Goal: Task Accomplishment & Management: Use online tool/utility

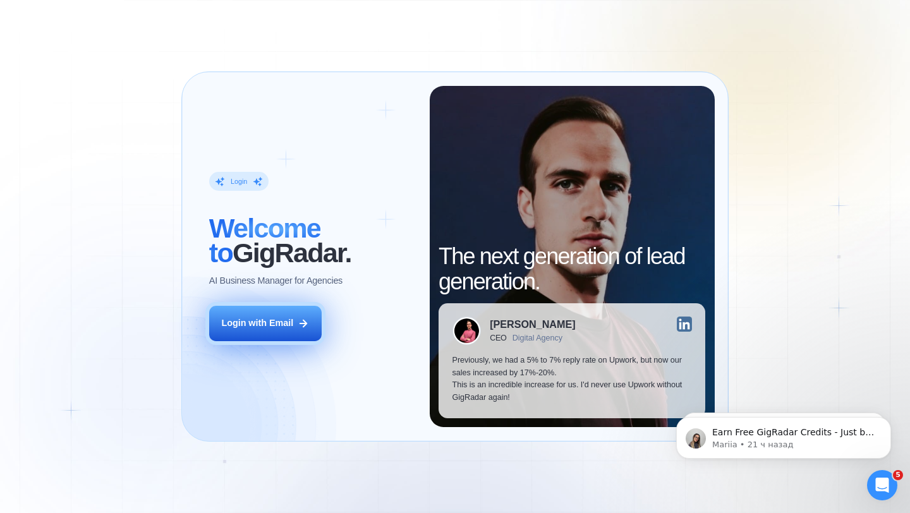
click at [282, 329] on div "Login with Email" at bounding box center [257, 323] width 72 height 13
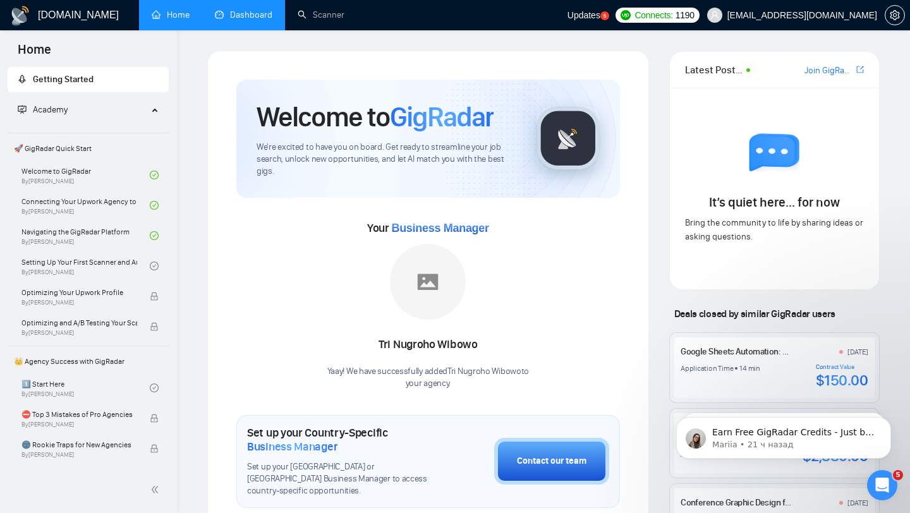
click at [256, 17] on link "Dashboard" at bounding box center [243, 14] width 57 height 11
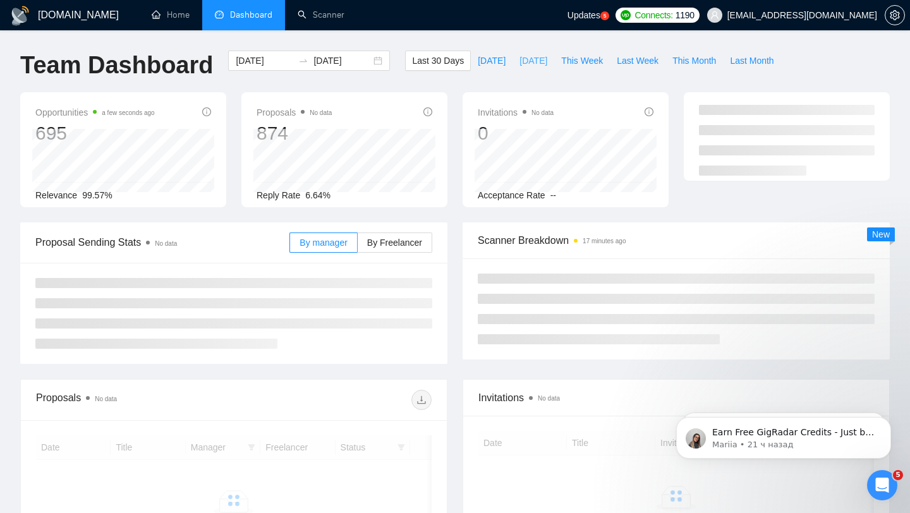
click at [529, 58] on span "[DATE]" at bounding box center [533, 61] width 28 height 14
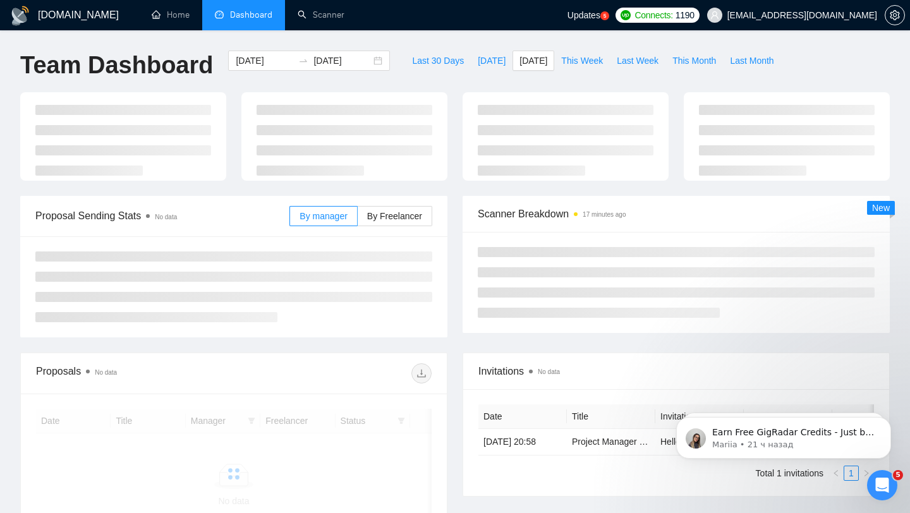
type input "2025-08-09"
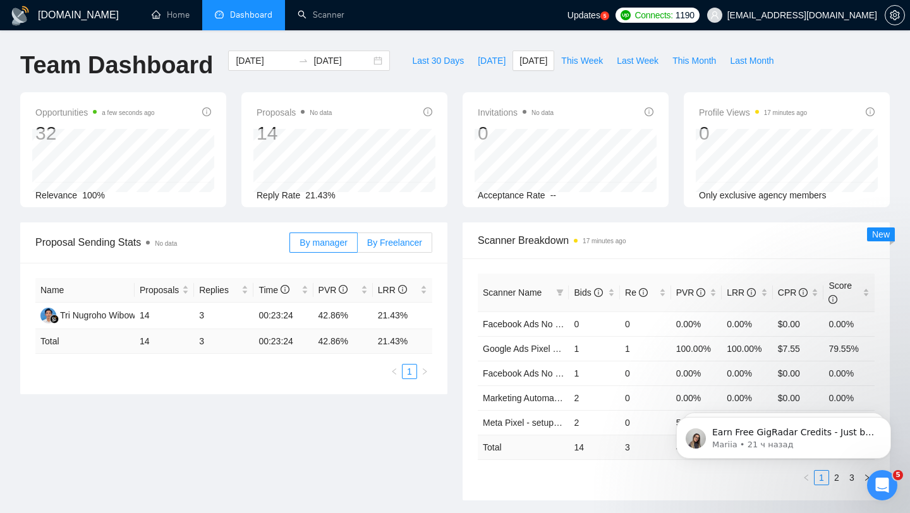
click at [388, 239] on span "By Freelancer" at bounding box center [394, 243] width 55 height 10
click at [358, 246] on input "By Freelancer" at bounding box center [358, 246] width 0 height 0
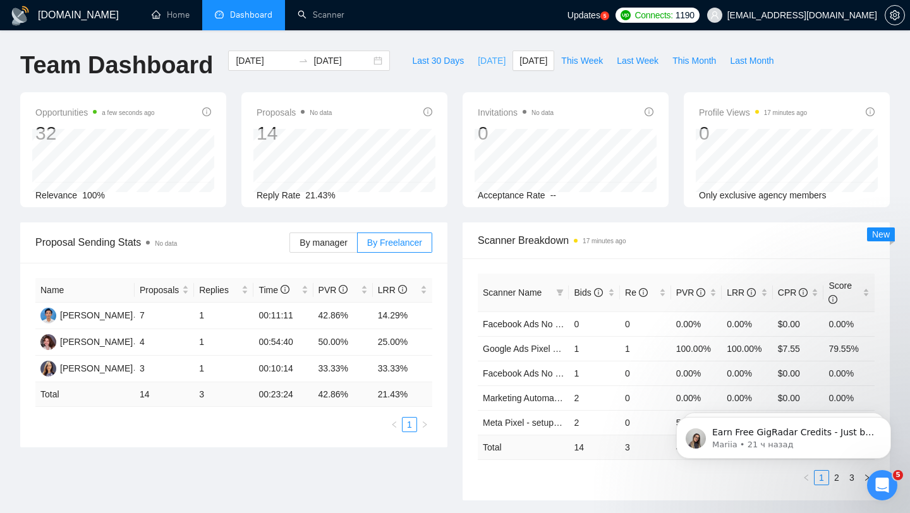
click at [478, 64] on span "[DATE]" at bounding box center [492, 61] width 28 height 14
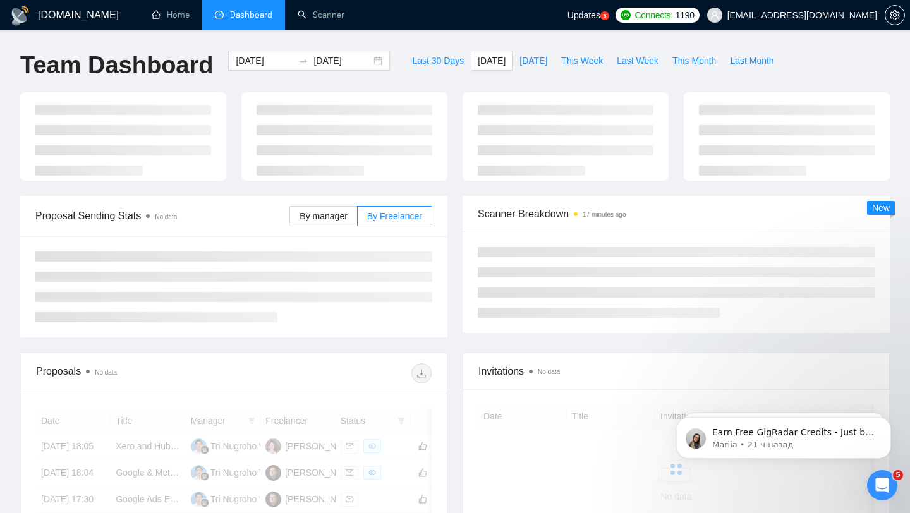
type input "[DATE]"
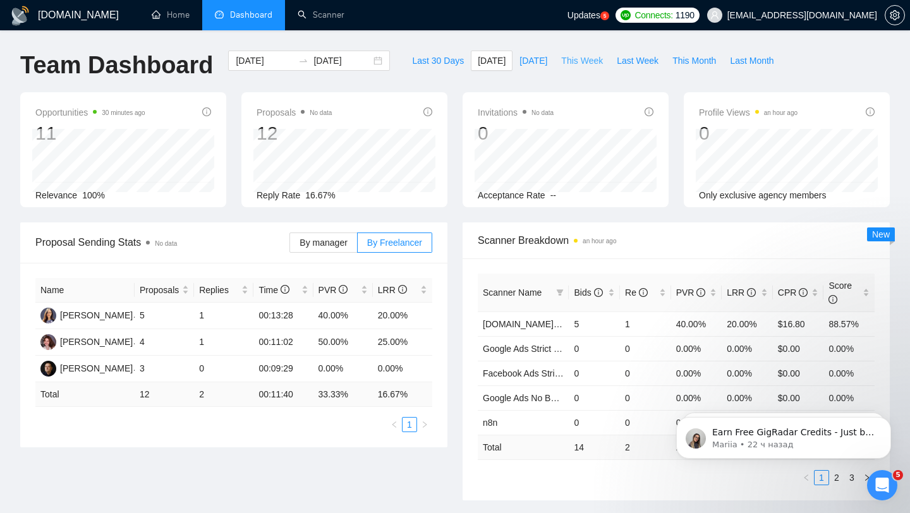
click at [593, 61] on span "This Week" at bounding box center [582, 61] width 42 height 14
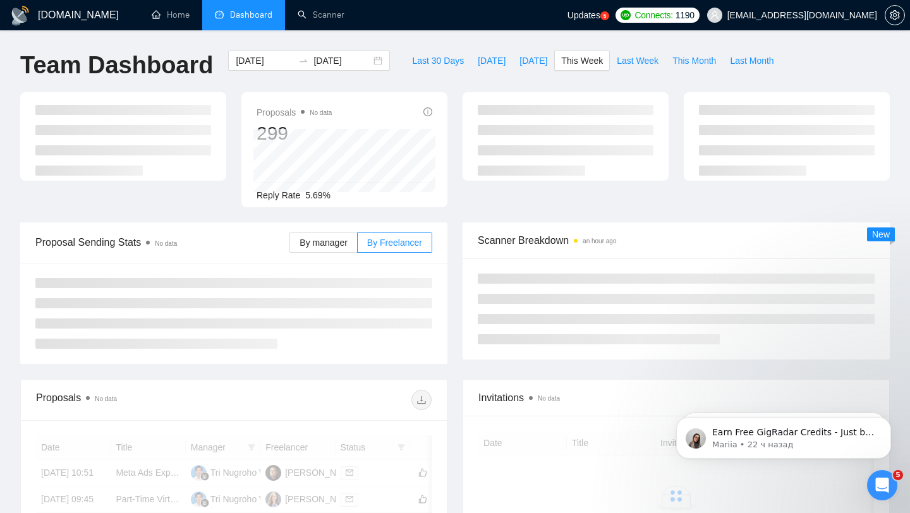
click at [893, 69] on div "Team Dashboard 2025-08-04 2025-08-10 Last 30 Days Today Yesterday This Week Las…" at bounding box center [455, 72] width 885 height 42
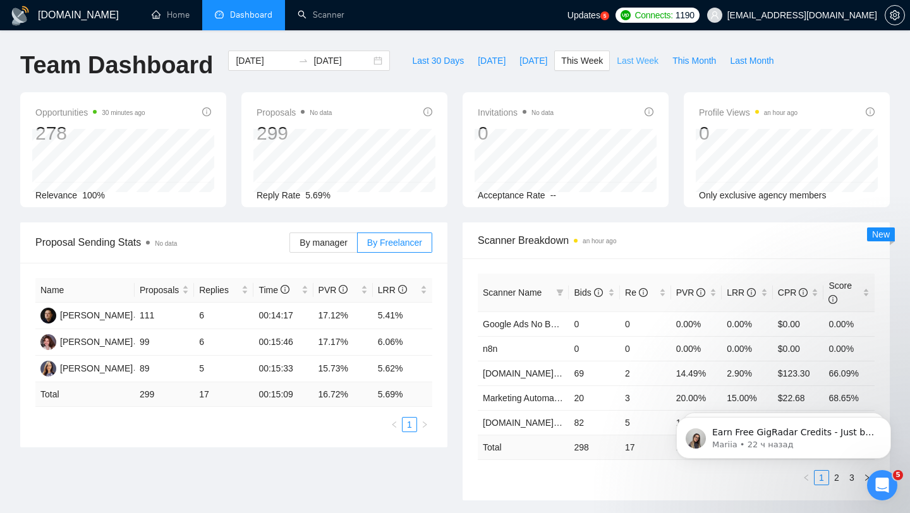
click at [637, 61] on span "Last Week" at bounding box center [638, 61] width 42 height 14
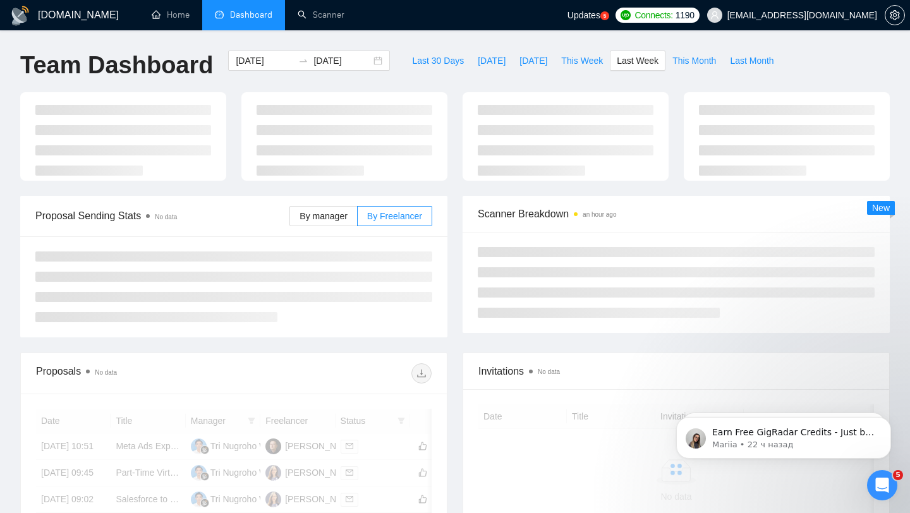
type input "2025-07-28"
type input "2025-08-03"
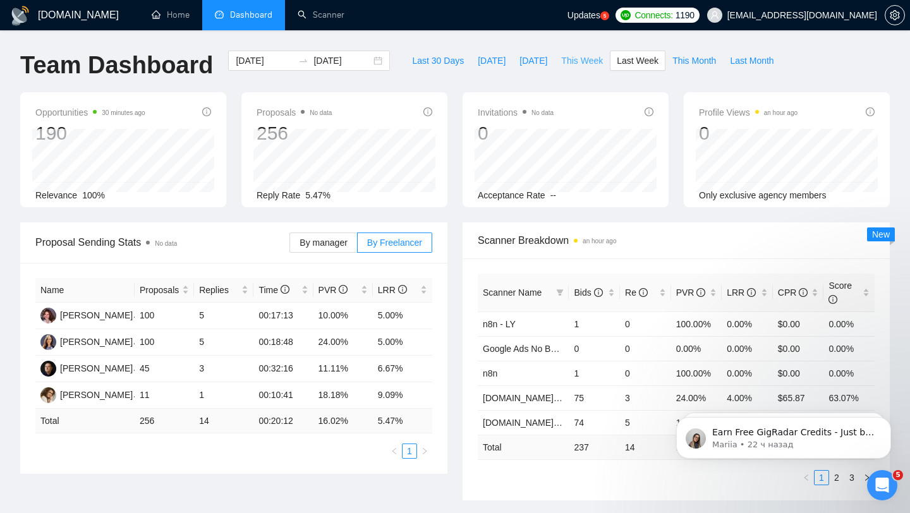
click at [572, 62] on span "This Week" at bounding box center [582, 61] width 42 height 14
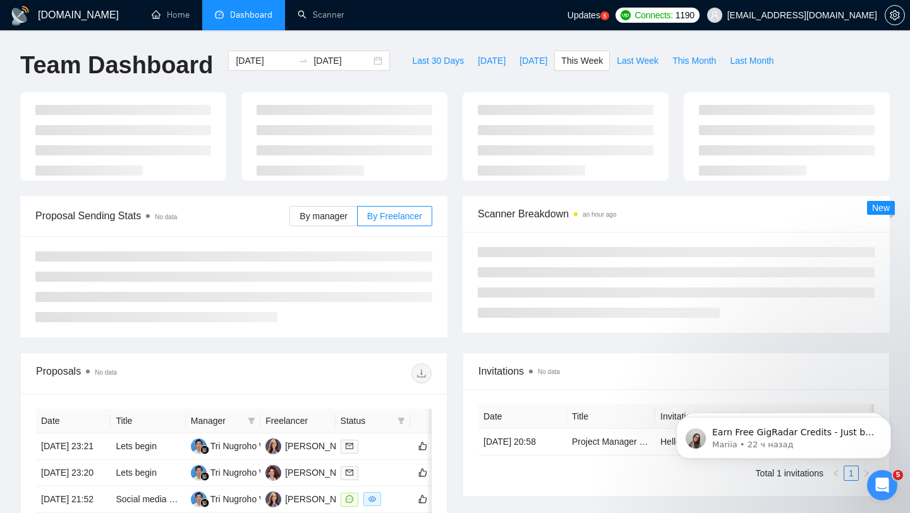
type input "2025-08-04"
type input "[DATE]"
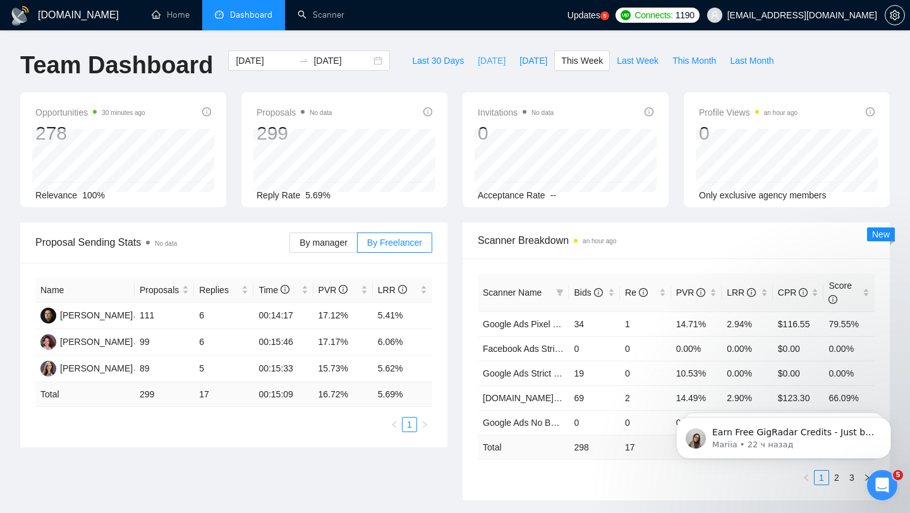
click at [490, 66] on span "[DATE]" at bounding box center [492, 61] width 28 height 14
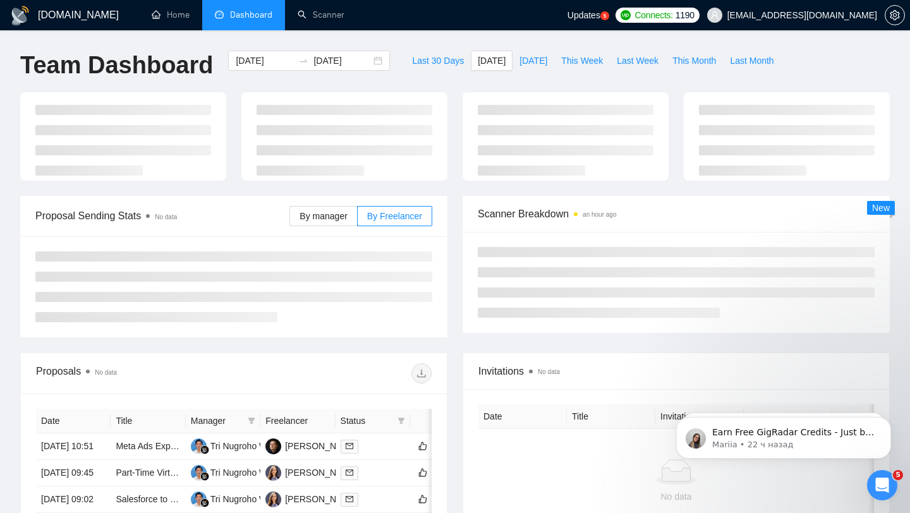
type input "[DATE]"
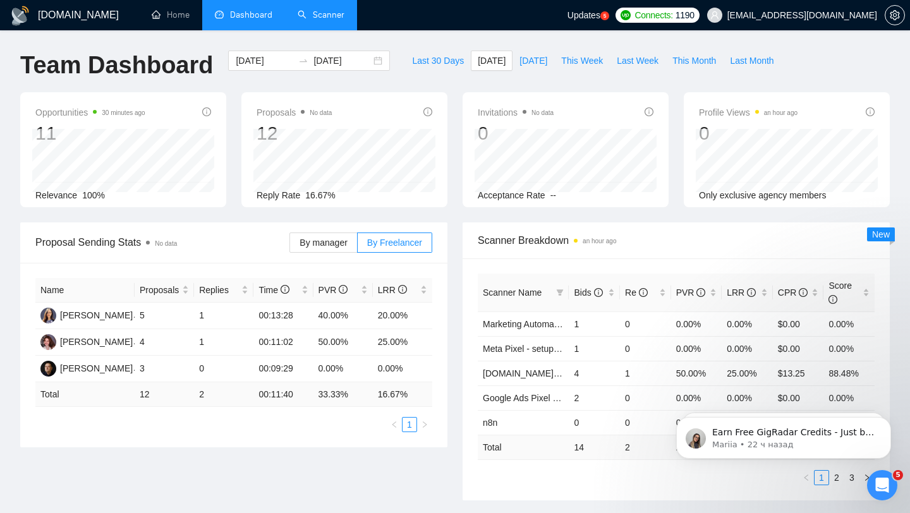
click at [328, 16] on link "Scanner" at bounding box center [321, 14] width 47 height 11
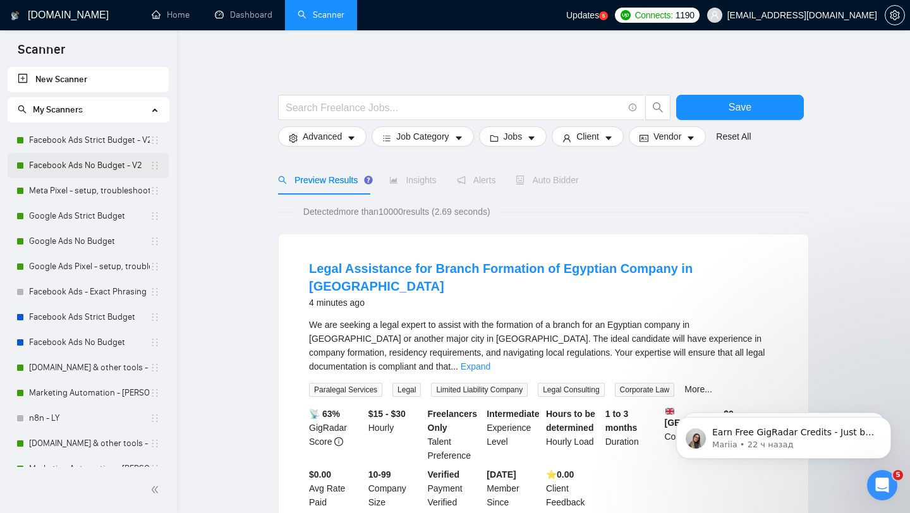
click at [78, 159] on link "Facebook Ads No Budget - V2" at bounding box center [89, 165] width 121 height 25
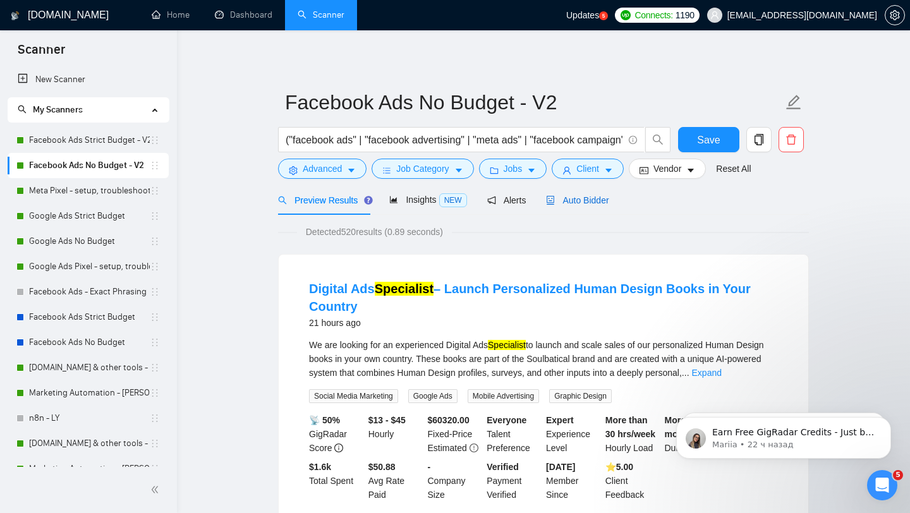
click at [588, 199] on span "Auto Bidder" at bounding box center [577, 200] width 63 height 10
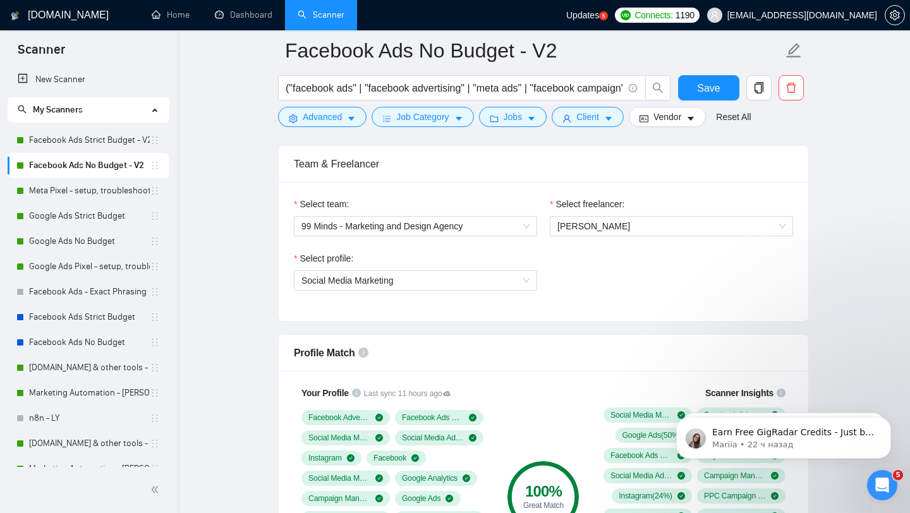
scroll to position [657, 0]
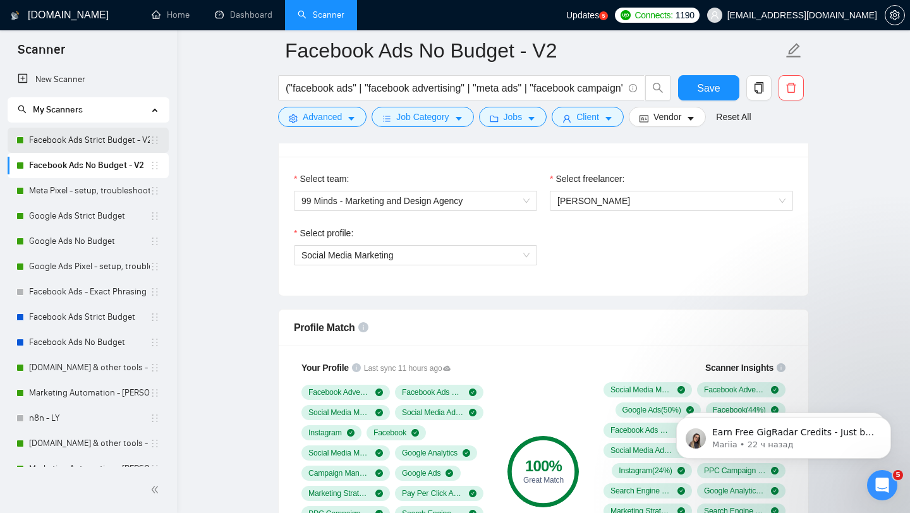
click at [87, 142] on link "Facebook Ads Strict Budget - V2" at bounding box center [89, 140] width 121 height 25
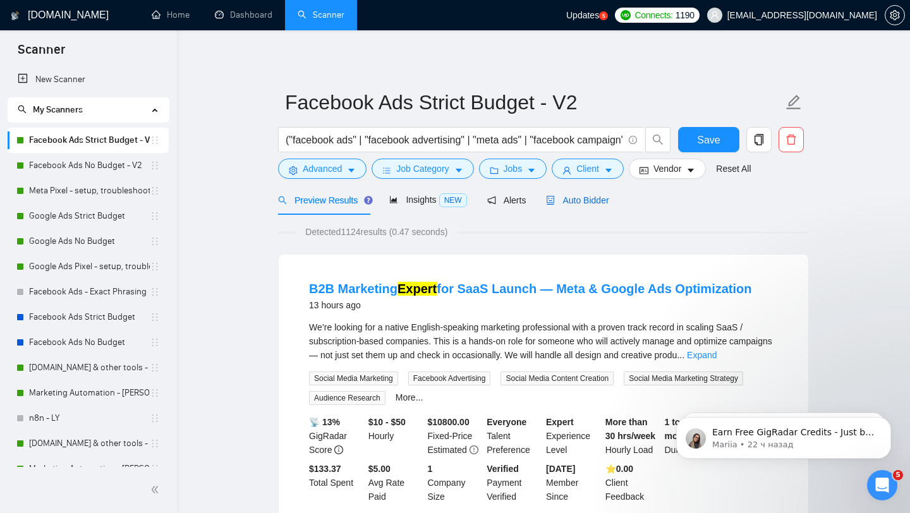
click at [592, 202] on span "Auto Bidder" at bounding box center [577, 200] width 63 height 10
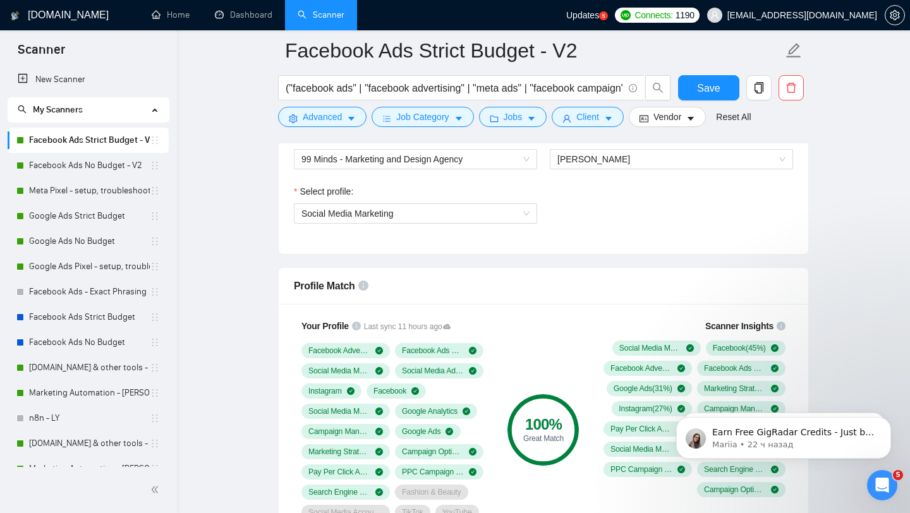
scroll to position [733, 0]
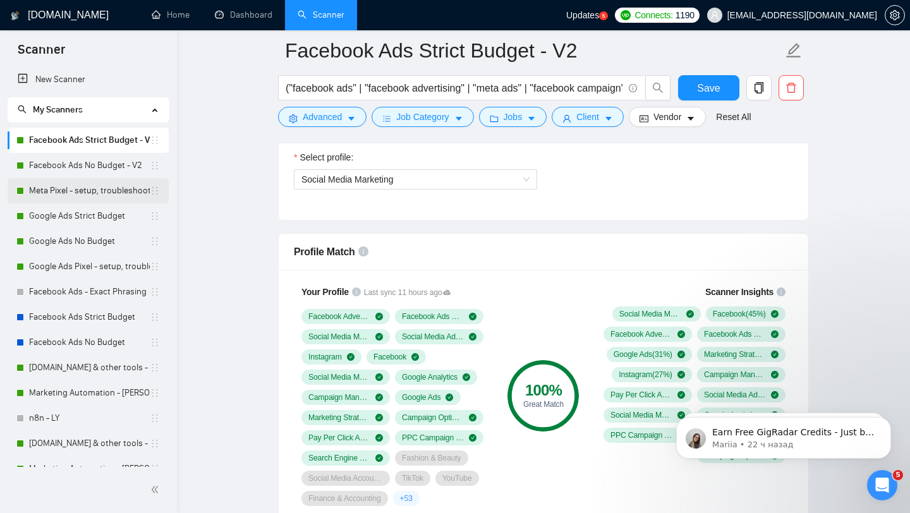
click at [98, 188] on link "Meta Pixel - setup, troubleshooting, tracking" at bounding box center [89, 190] width 121 height 25
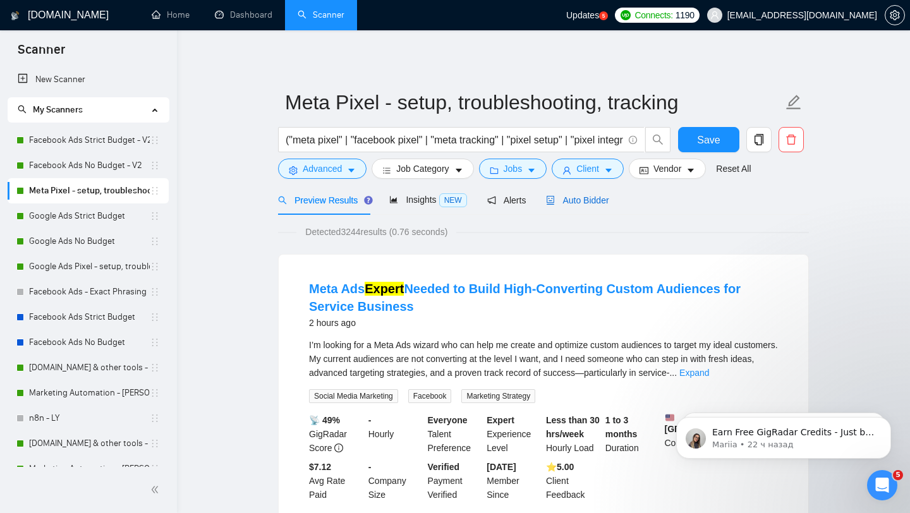
click at [584, 200] on span "Auto Bidder" at bounding box center [577, 200] width 63 height 10
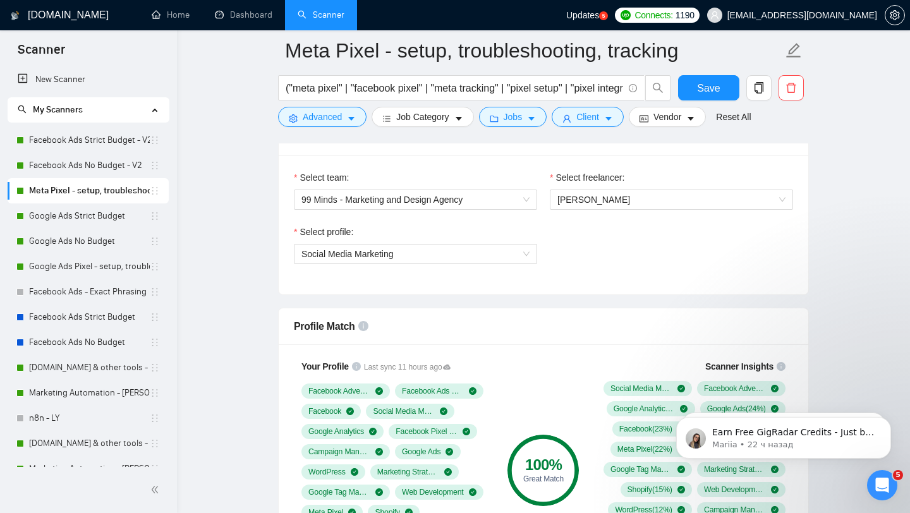
scroll to position [682, 0]
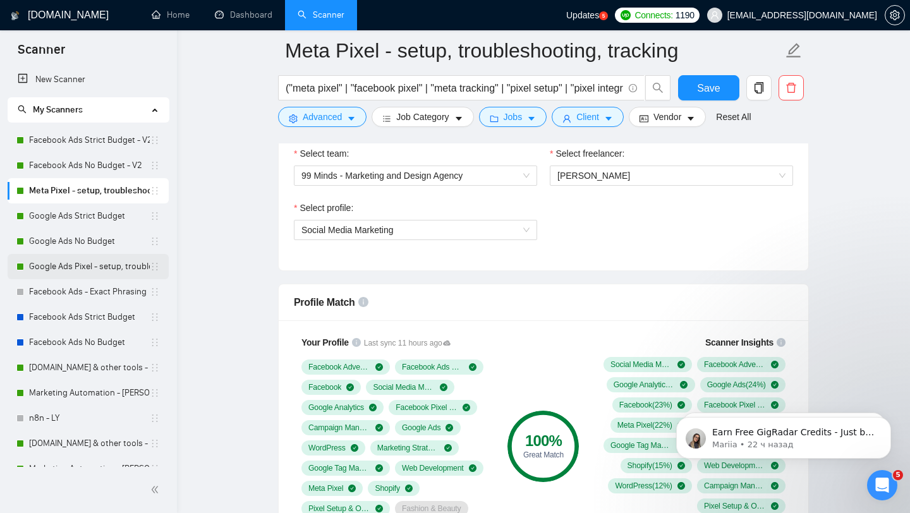
click at [116, 269] on link "Google Ads Pixel - setup, troubleshooting, tracking" at bounding box center [89, 266] width 121 height 25
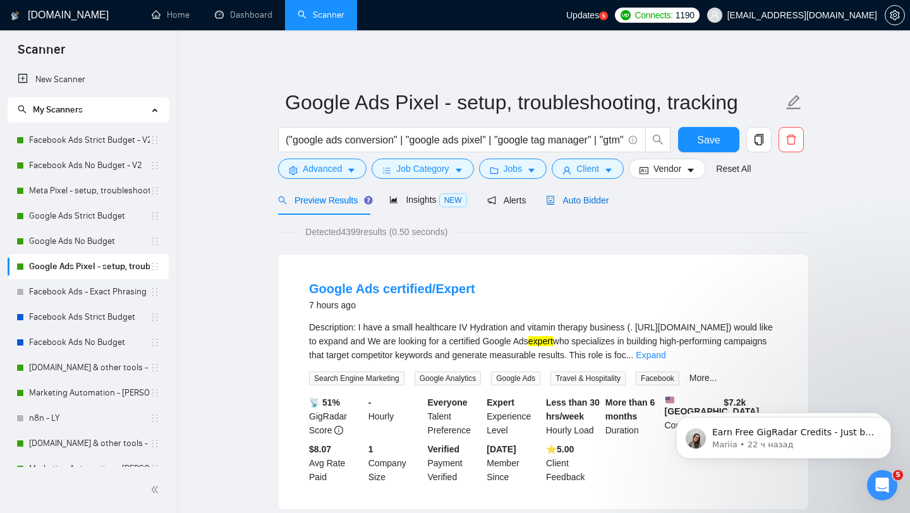
click at [574, 201] on span "Auto Bidder" at bounding box center [577, 200] width 63 height 10
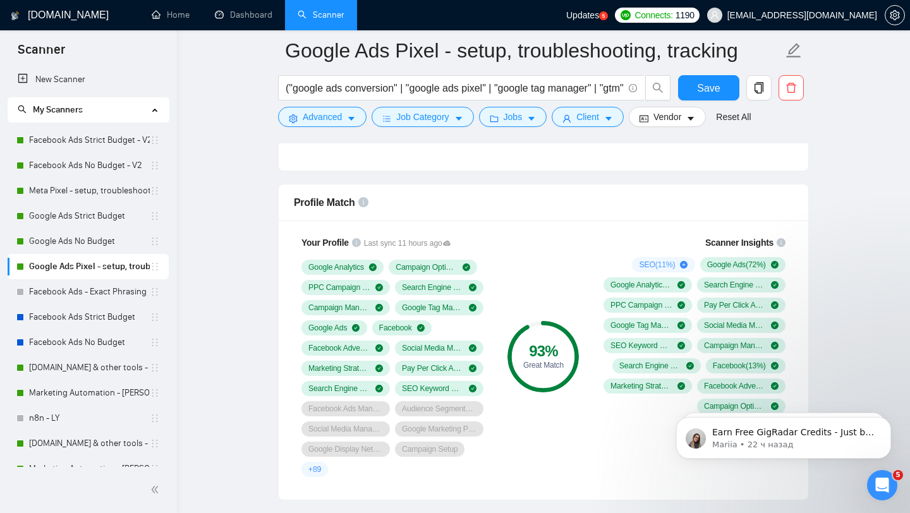
scroll to position [783, 0]
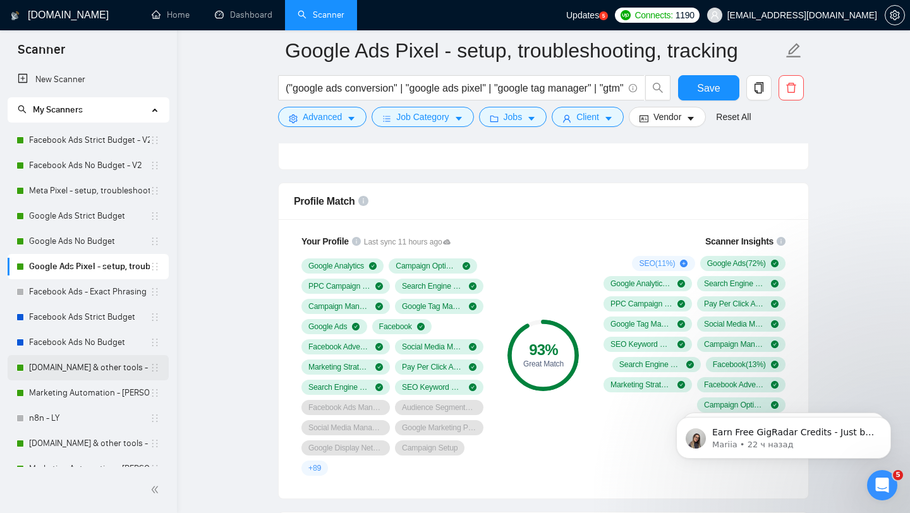
click at [94, 366] on link "[DOMAIN_NAME] & other tools - [PERSON_NAME]" at bounding box center [89, 367] width 121 height 25
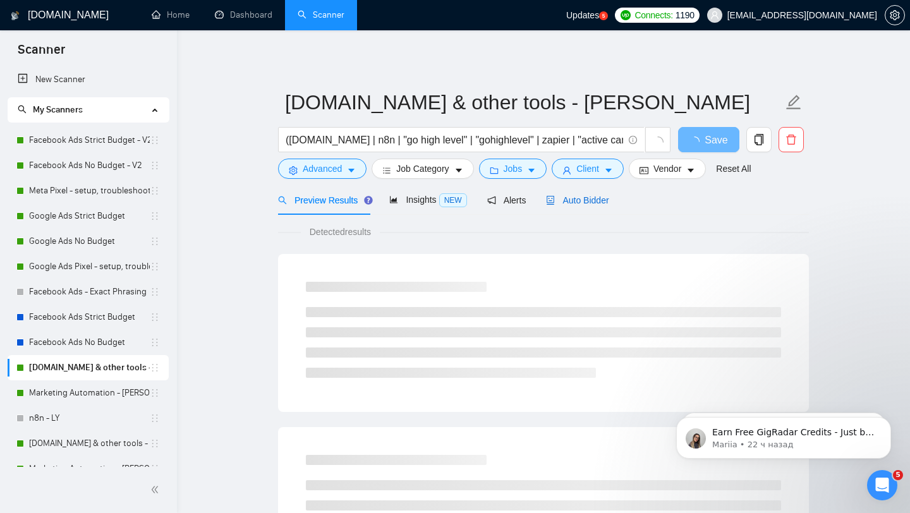
click at [581, 200] on span "Auto Bidder" at bounding box center [577, 200] width 63 height 10
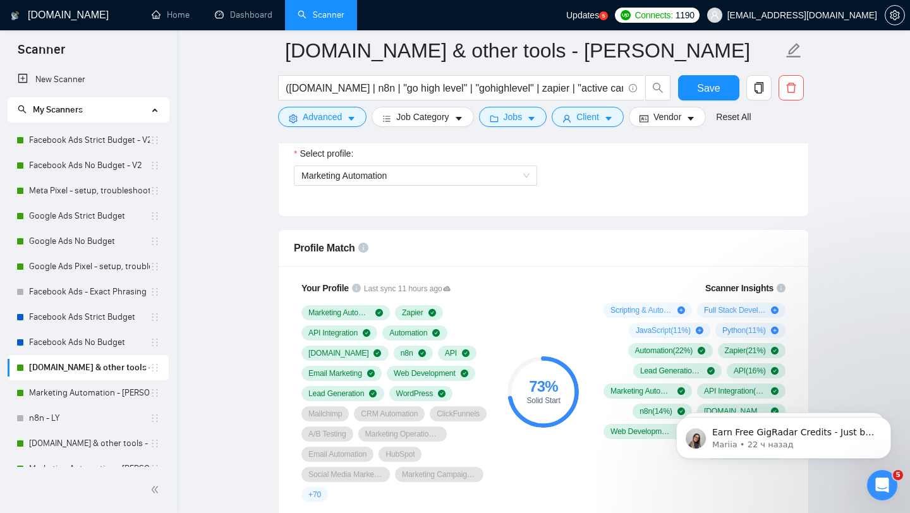
scroll to position [809, 0]
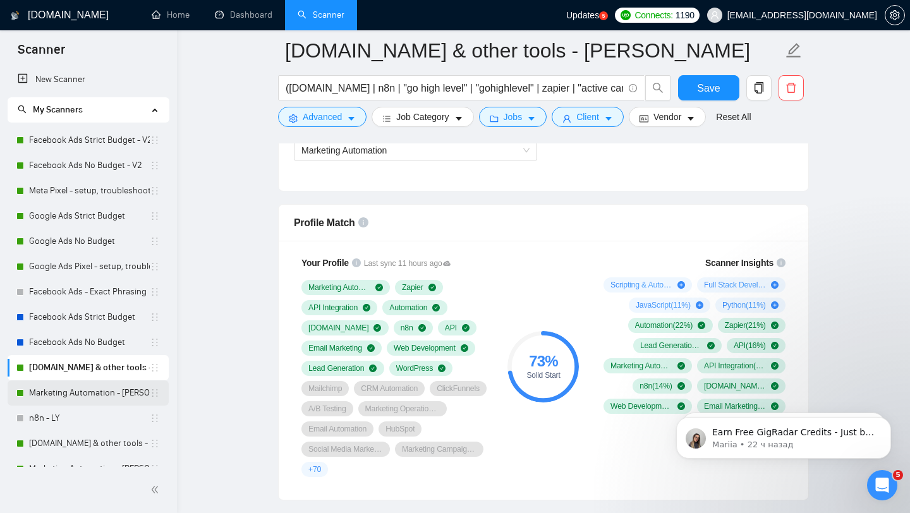
click at [90, 395] on link "Marketing Automation - [PERSON_NAME]" at bounding box center [89, 392] width 121 height 25
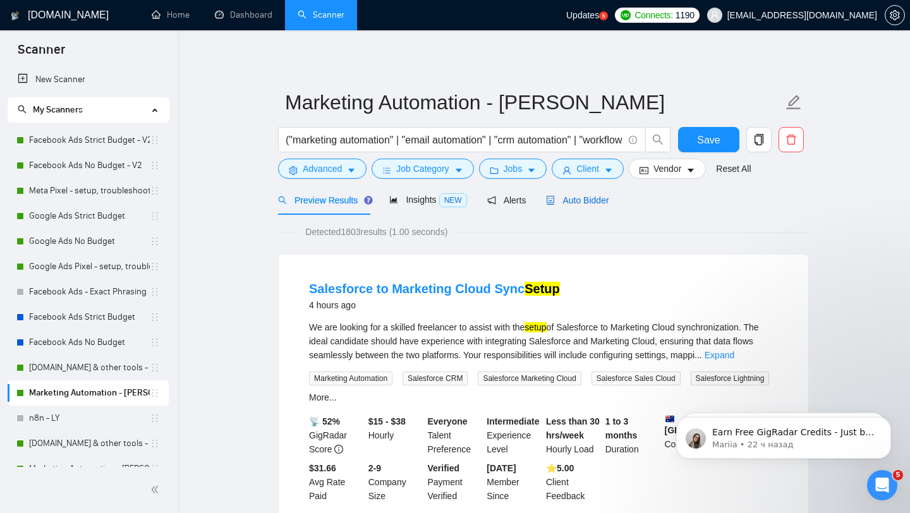
click at [602, 196] on span "Auto Bidder" at bounding box center [577, 200] width 63 height 10
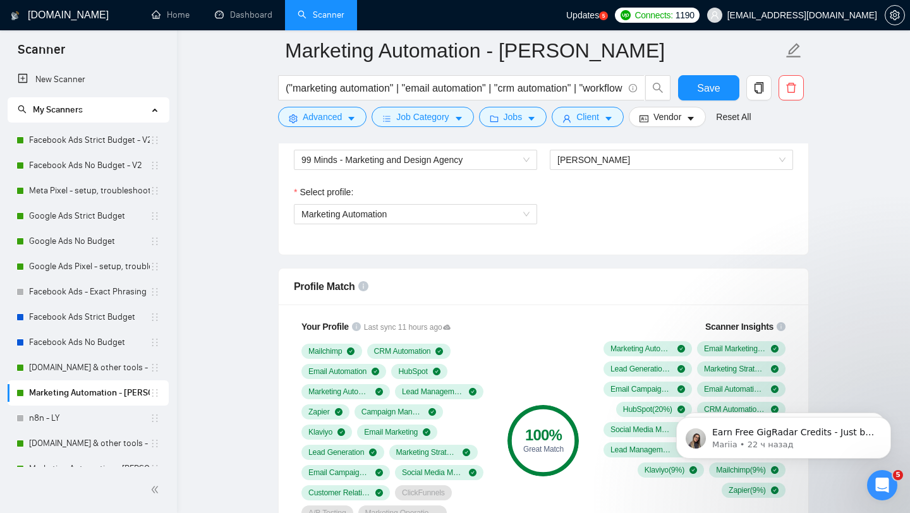
scroll to position [708, 0]
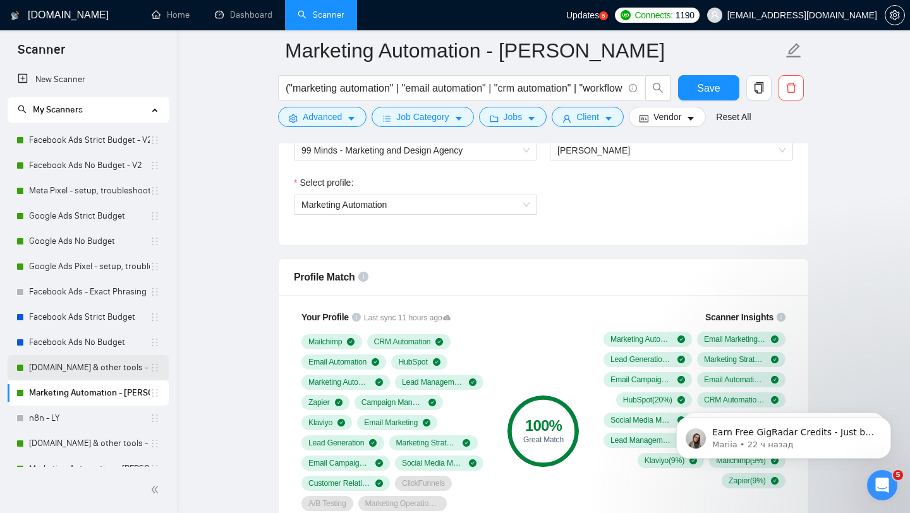
click at [120, 371] on link "[DOMAIN_NAME] & other tools - [PERSON_NAME]" at bounding box center [89, 367] width 121 height 25
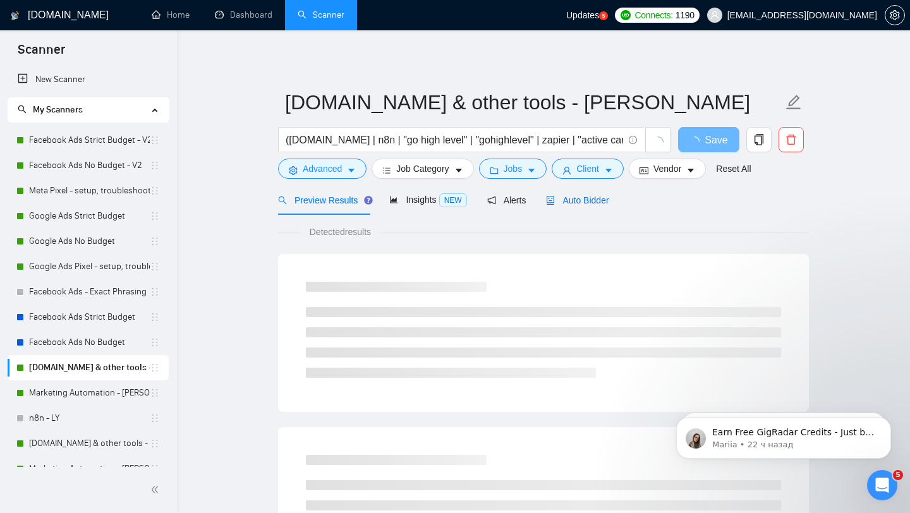
click at [600, 206] on div "Auto Bidder" at bounding box center [577, 200] width 63 height 14
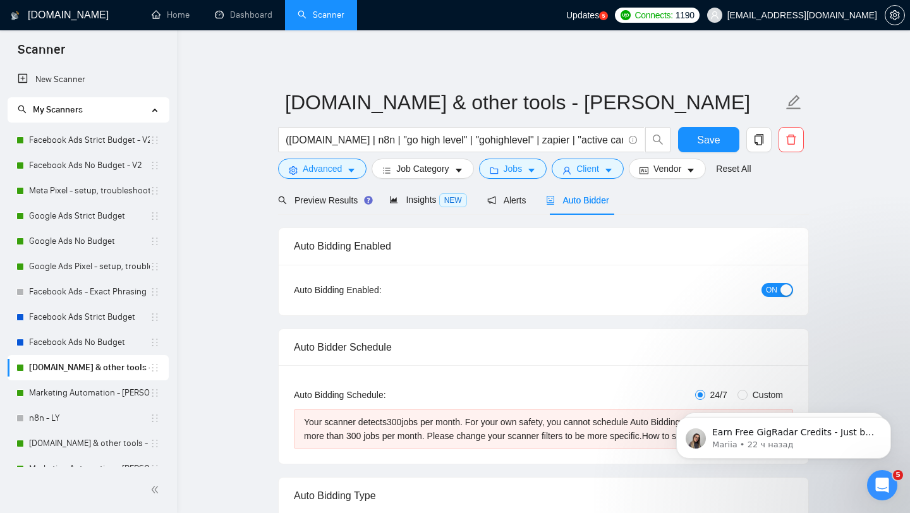
click at [775, 296] on span "ON" at bounding box center [771, 290] width 11 height 14
click at [705, 145] on span "Save" at bounding box center [708, 140] width 23 height 16
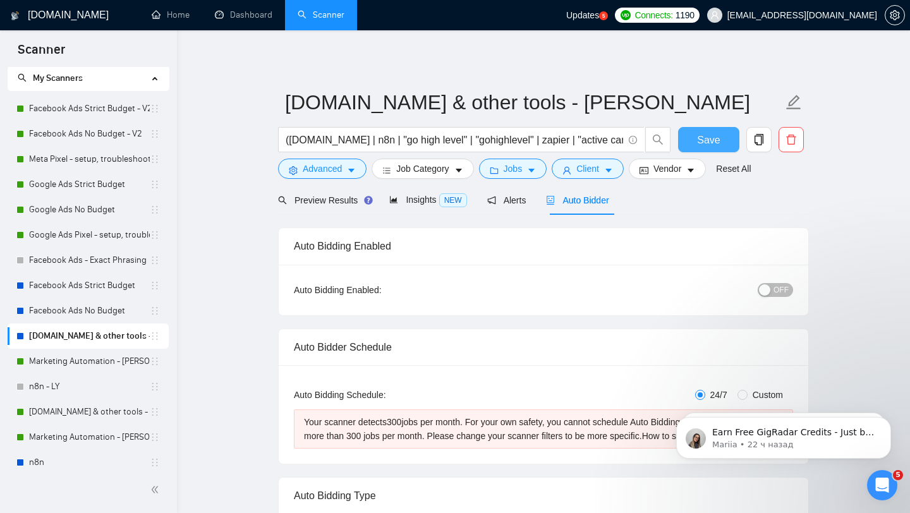
scroll to position [40, 0]
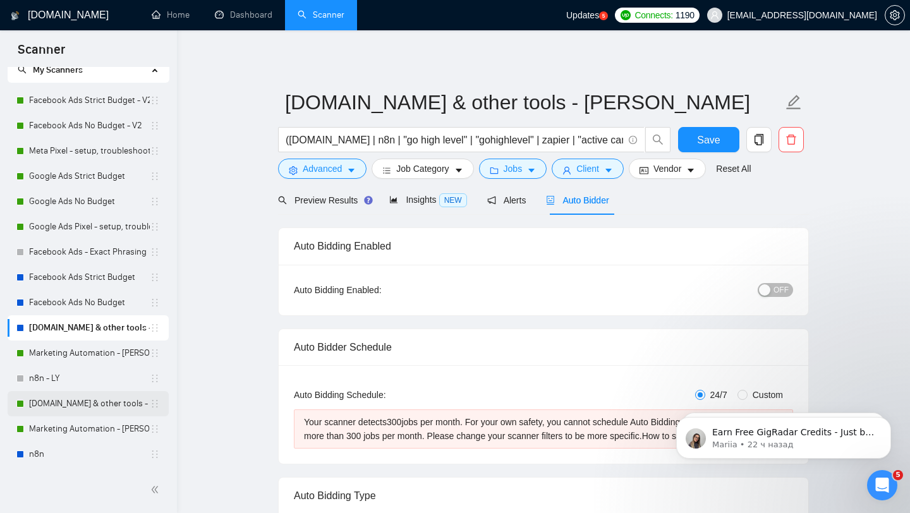
click at [85, 403] on link "[DOMAIN_NAME] & other tools - [PERSON_NAME]" at bounding box center [89, 403] width 121 height 25
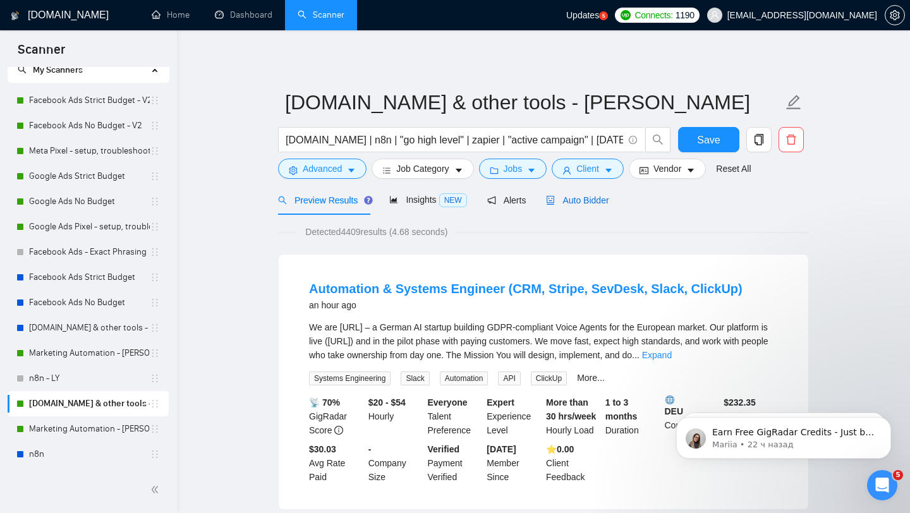
click at [595, 198] on span "Auto Bidder" at bounding box center [577, 200] width 63 height 10
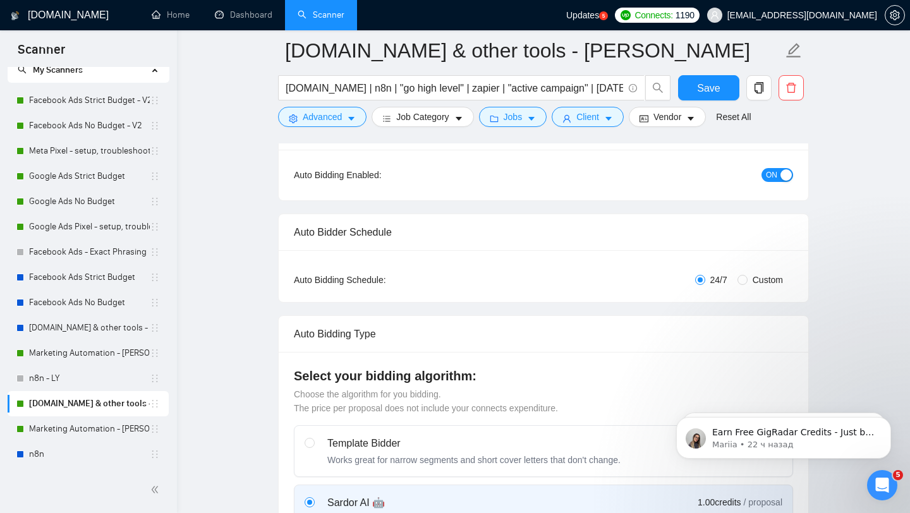
scroll to position [101, 0]
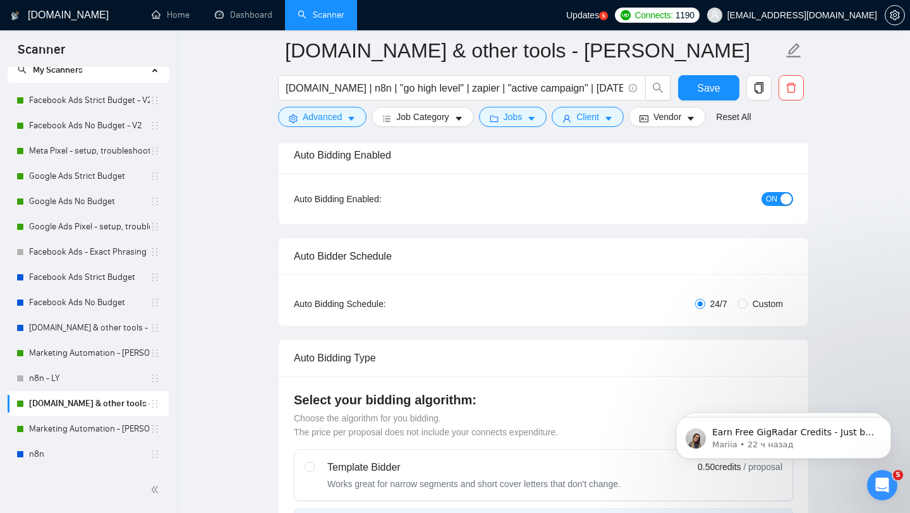
click at [772, 200] on span "ON" at bounding box center [771, 199] width 11 height 14
click at [711, 88] on span "Save" at bounding box center [708, 88] width 23 height 16
click at [236, 18] on link "Dashboard" at bounding box center [243, 14] width 57 height 11
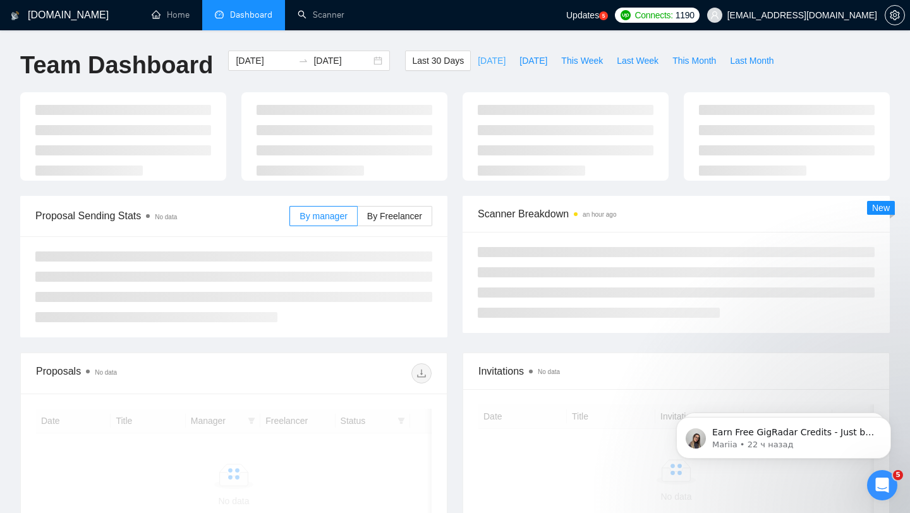
click at [485, 52] on button "[DATE]" at bounding box center [492, 61] width 42 height 20
type input "[DATE]"
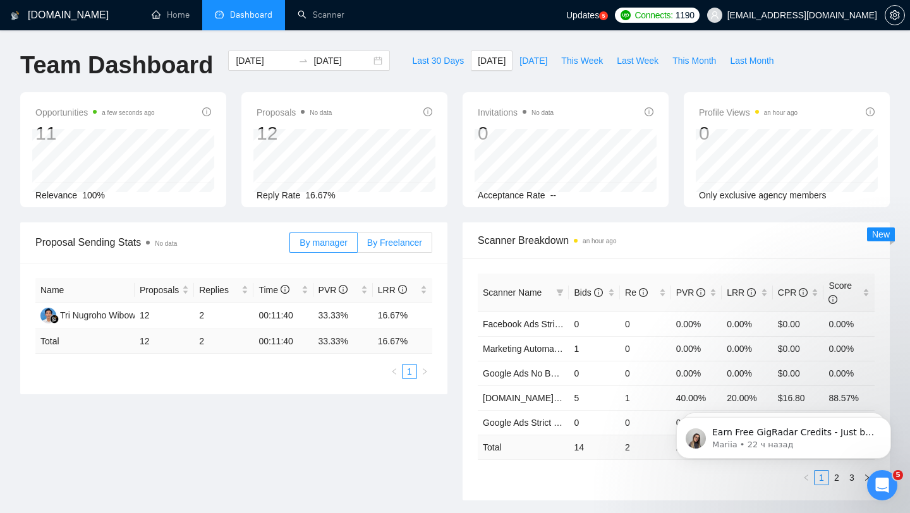
click at [392, 238] on span "By Freelancer" at bounding box center [394, 243] width 55 height 10
click at [358, 246] on input "By Freelancer" at bounding box center [358, 246] width 0 height 0
